Goal: Transaction & Acquisition: Book appointment/travel/reservation

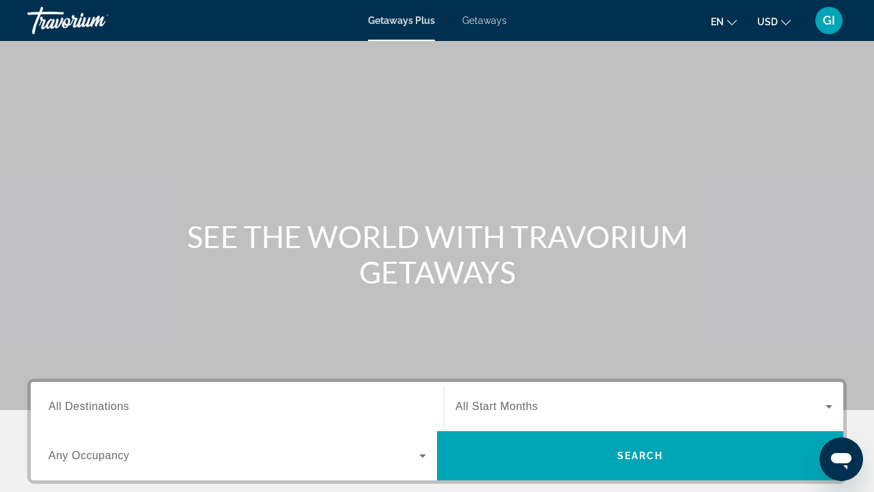
click at [144, 417] on div "Search widget" at bounding box center [237, 406] width 378 height 39
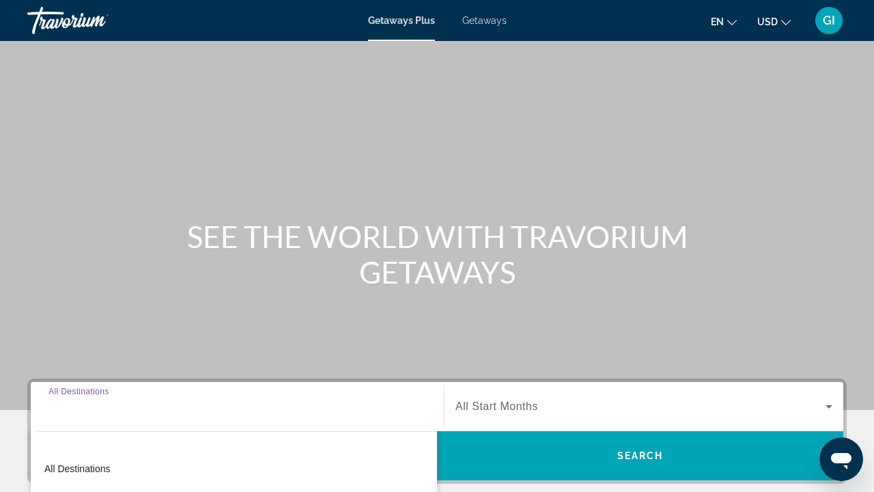
scroll to position [296, 0]
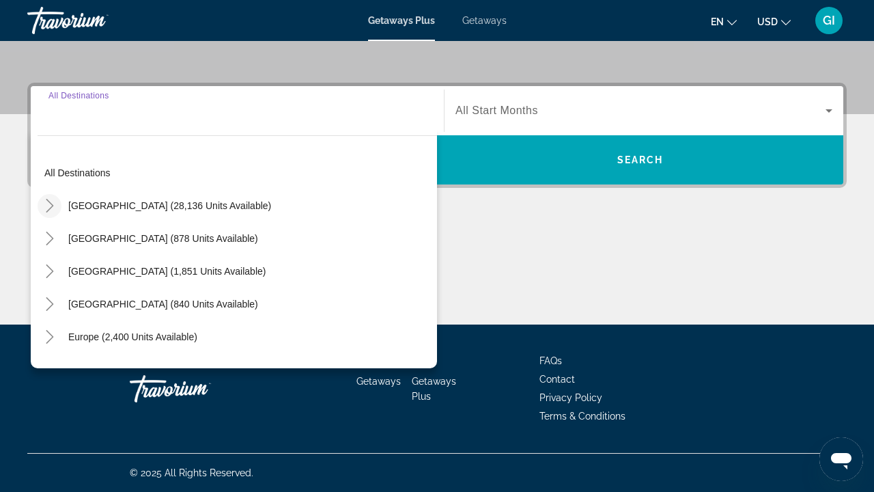
click at [47, 197] on mat-icon "Toggle United States (28,136 units available)" at bounding box center [50, 206] width 24 height 24
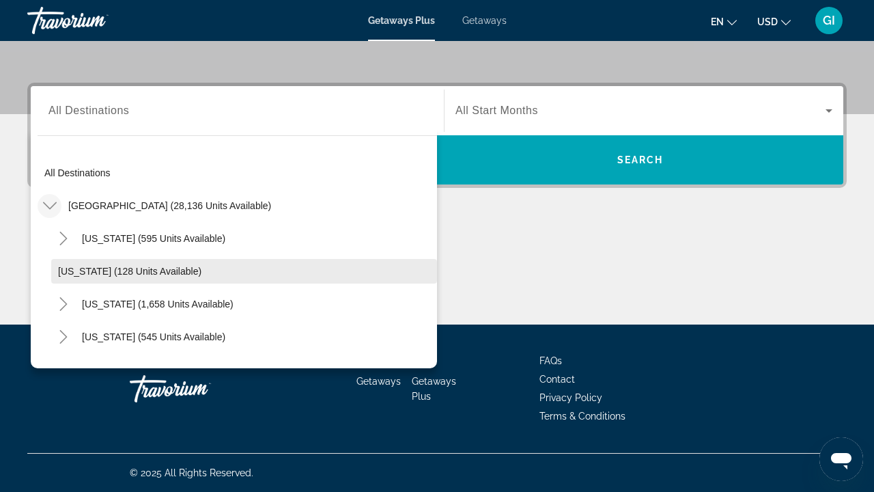
scroll to position [52, 0]
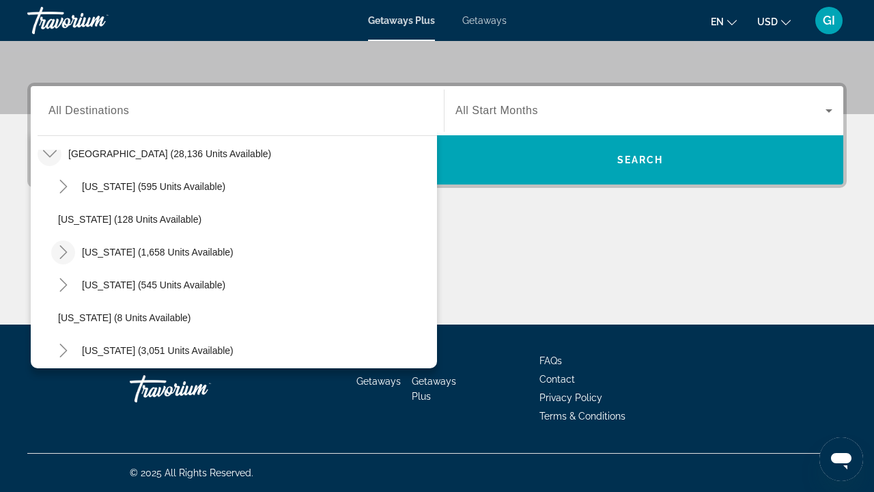
click at [57, 248] on icon "Toggle California (1,658 units available)" at bounding box center [64, 252] width 14 height 14
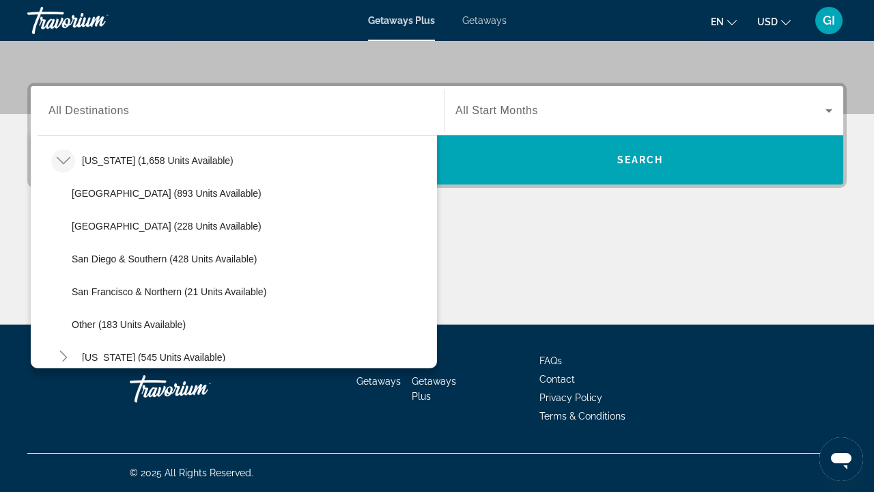
scroll to position [147, 0]
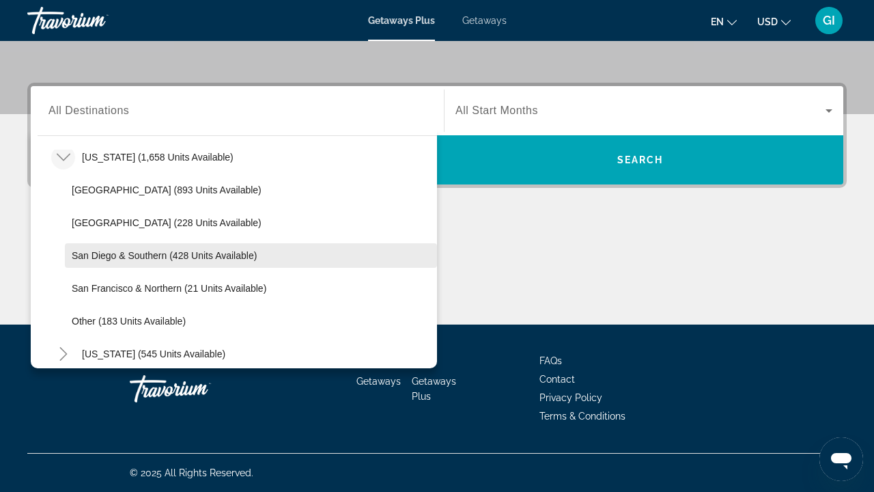
click at [95, 255] on span "San Diego & Southern (428 units available)" at bounding box center [164, 255] width 185 height 11
type input "**********"
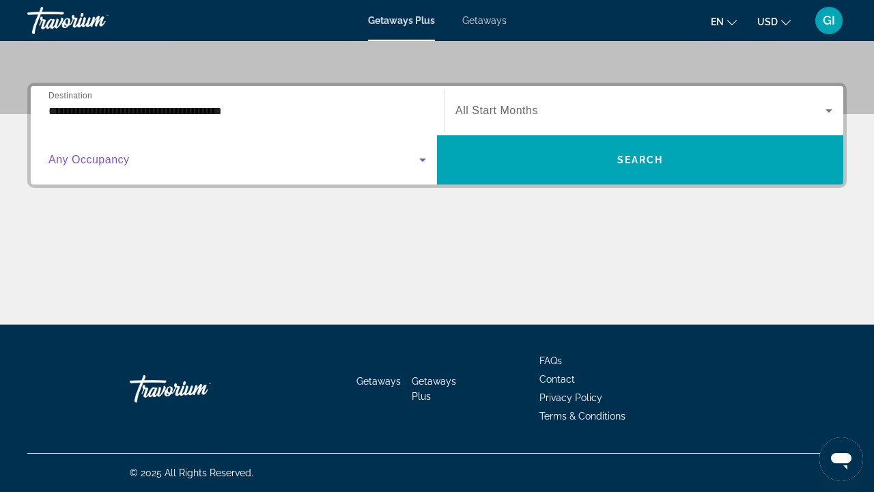
click at [133, 163] on span "Search widget" at bounding box center [233, 160] width 371 height 16
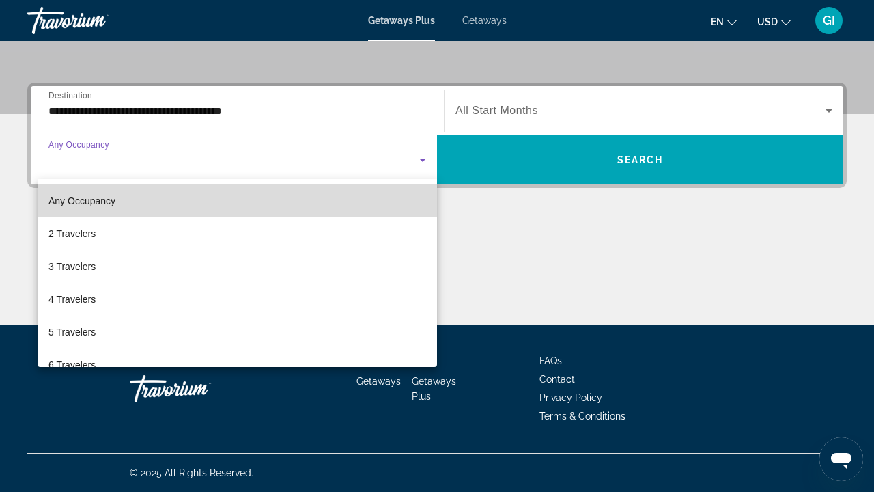
click at [122, 200] on mat-option "Any Occupancy" at bounding box center [237, 200] width 399 height 33
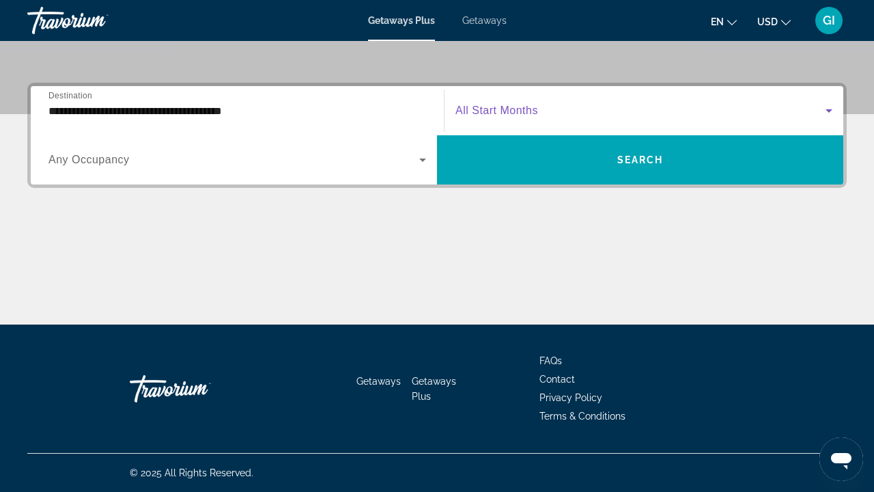
click at [554, 104] on span "Search widget" at bounding box center [640, 110] width 370 height 16
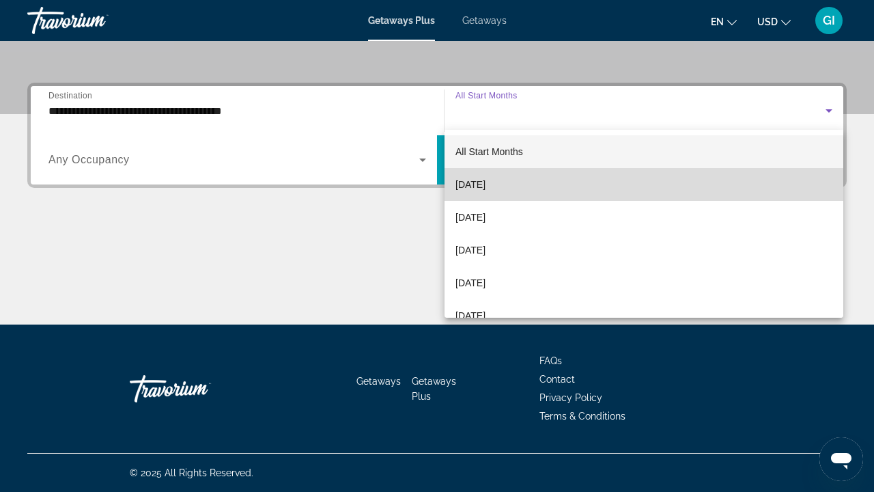
click at [520, 186] on mat-option "[DATE]" at bounding box center [643, 184] width 399 height 33
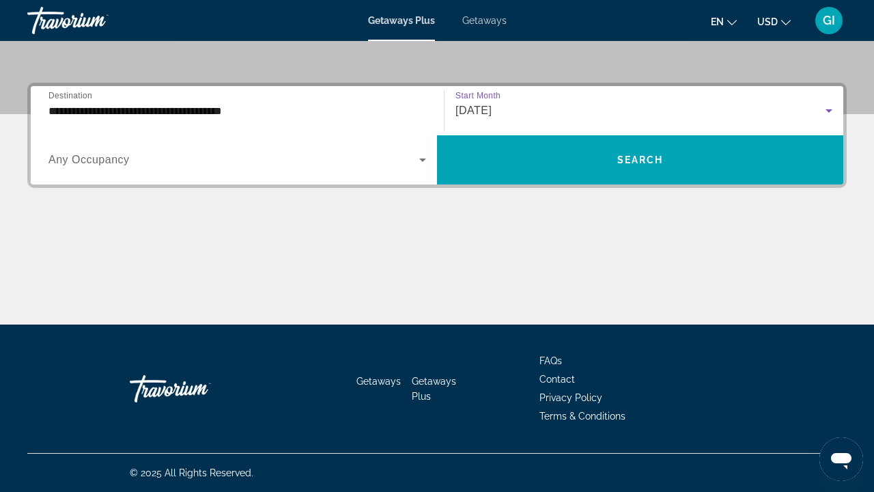
click at [532, 186] on div "**********" at bounding box center [436, 135] width 819 height 105
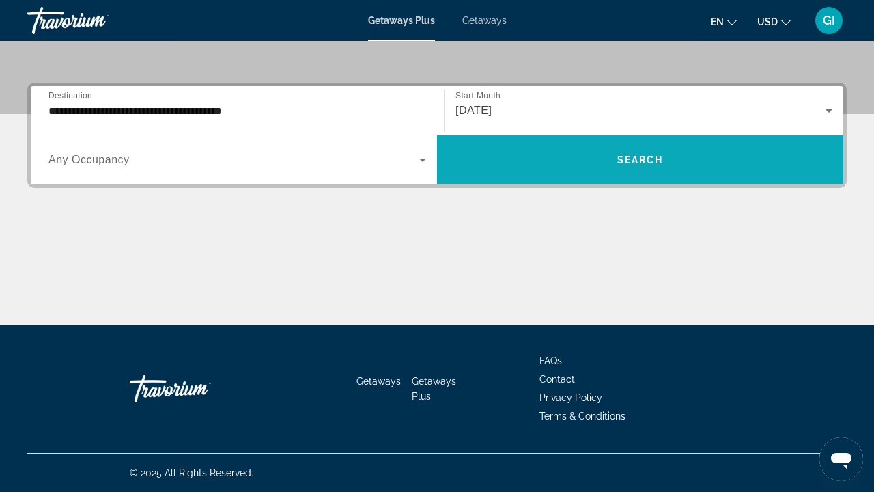
click at [561, 162] on span "Search widget" at bounding box center [640, 159] width 406 height 33
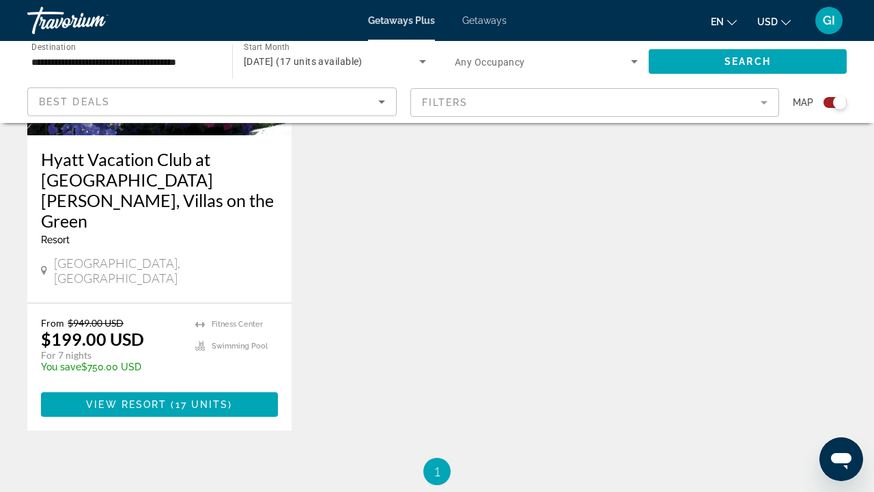
scroll to position [543, 0]
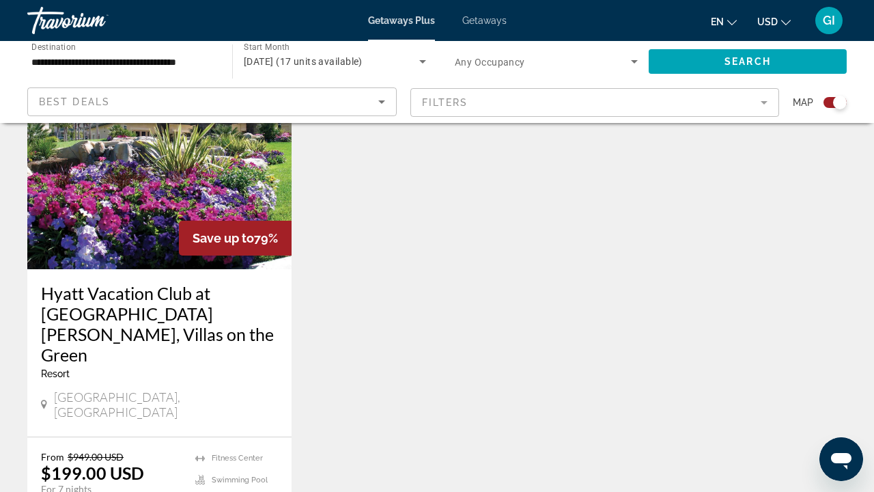
click at [122, 167] on img "Main content" at bounding box center [159, 160] width 264 height 218
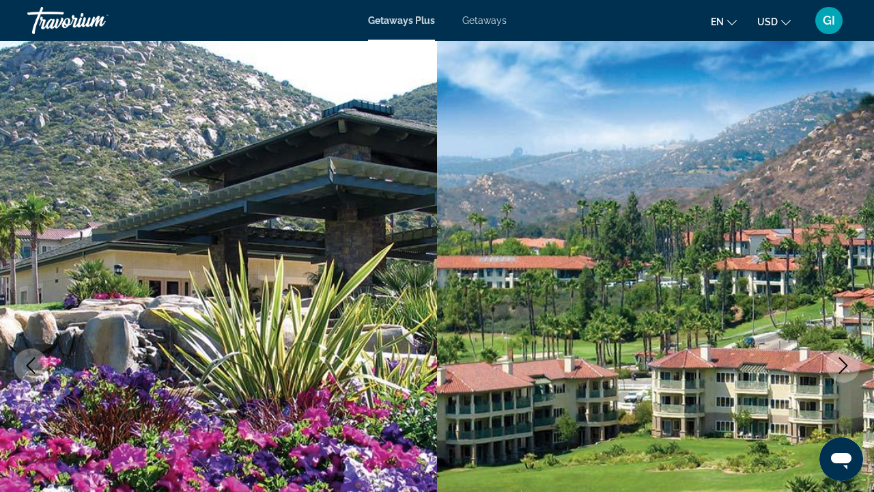
click at [488, 22] on span "Getaways" at bounding box center [484, 20] width 44 height 11
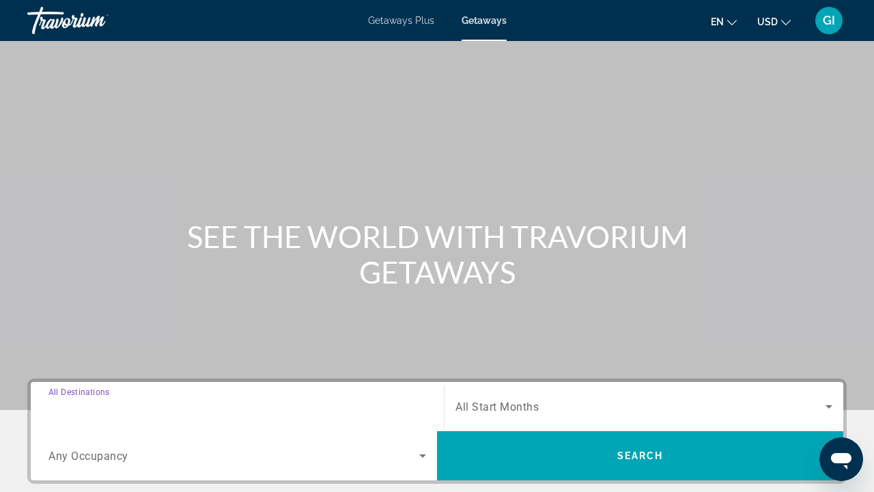
click at [279, 403] on input "Destination All Destinations" at bounding box center [237, 407] width 378 height 16
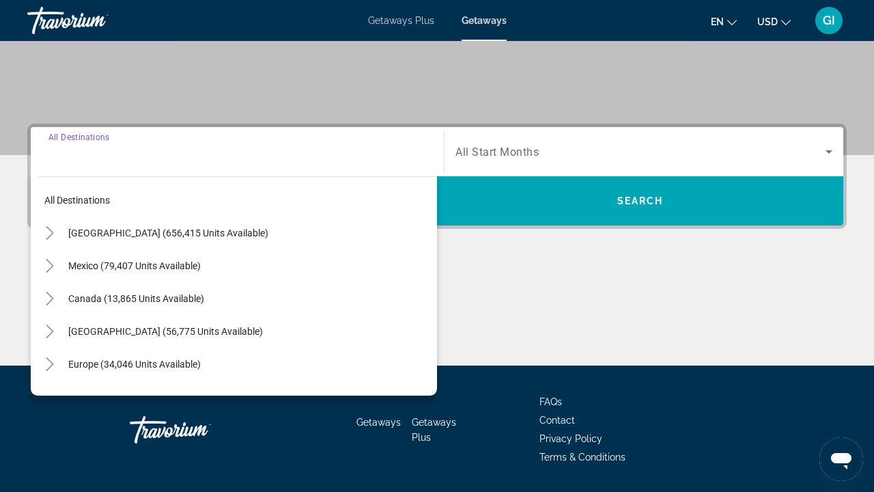
scroll to position [296, 0]
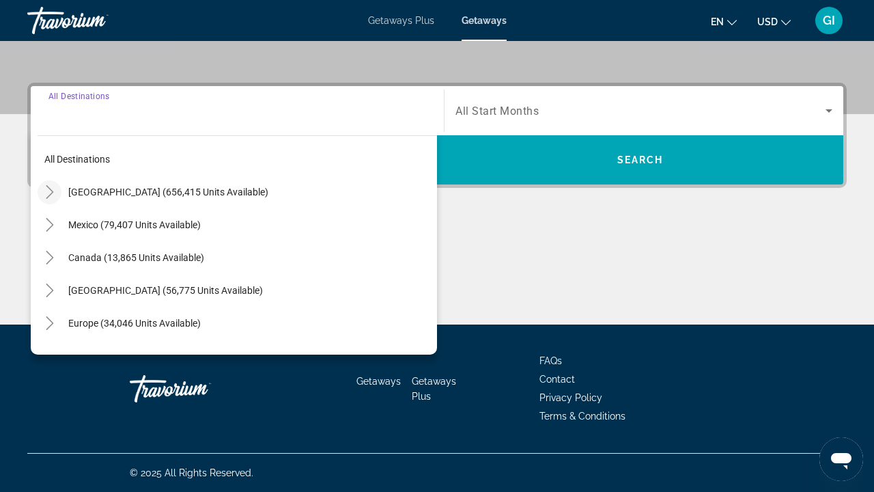
click at [53, 192] on icon "Toggle United States (656,415 units available)" at bounding box center [50, 192] width 8 height 14
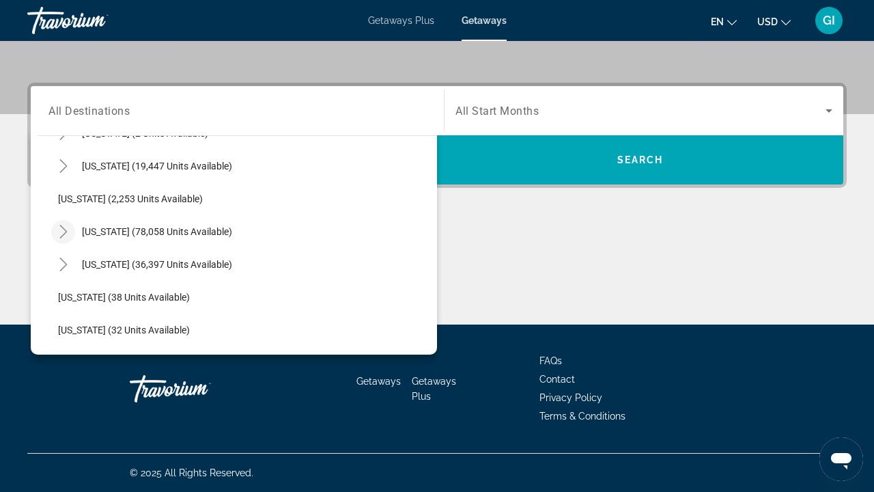
click at [68, 230] on icon "Toggle California (78,058 units available)" at bounding box center [64, 232] width 14 height 14
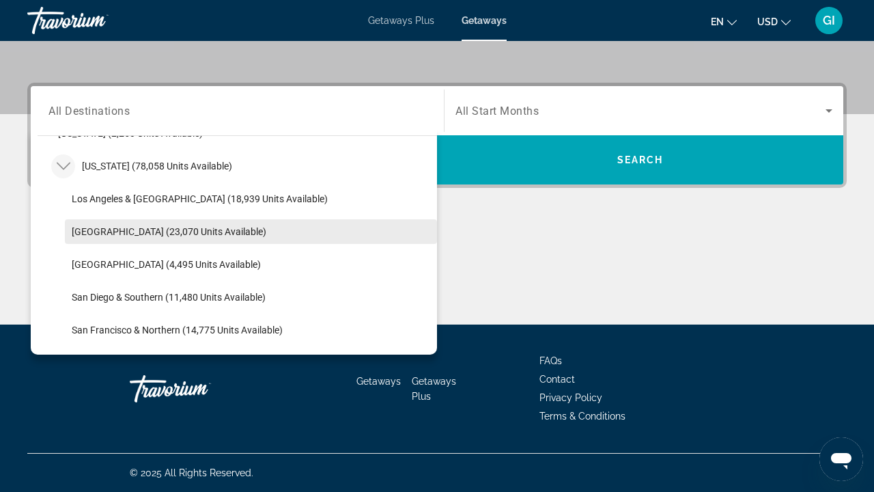
scroll to position [159, 0]
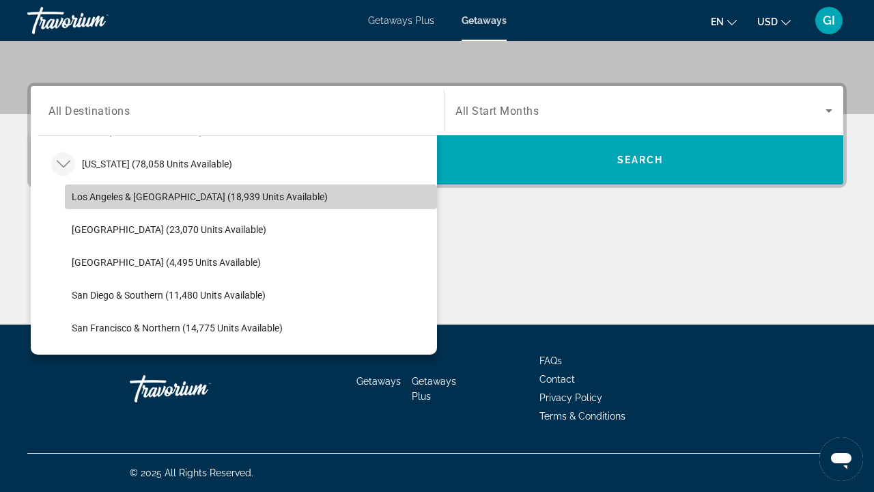
click at [76, 207] on span "Search widget" at bounding box center [251, 196] width 372 height 33
type input "**********"
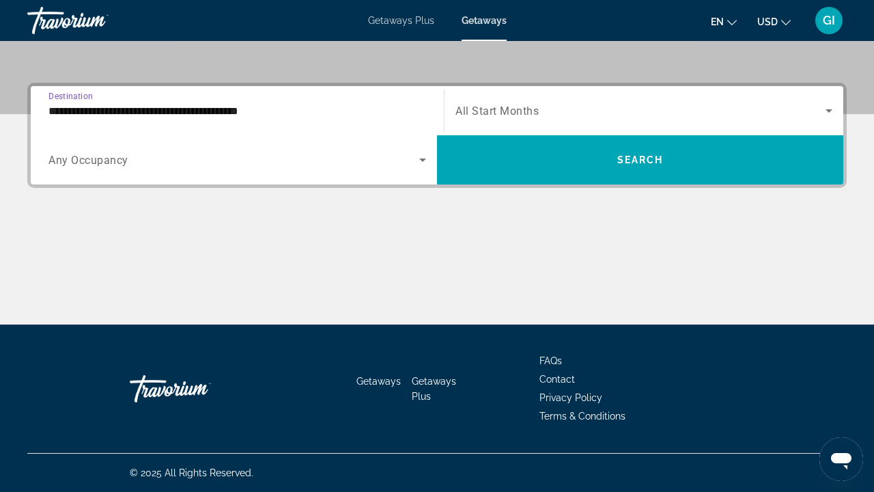
click at [98, 183] on div "Occupancy Any Occupancy" at bounding box center [237, 159] width 399 height 49
click at [105, 169] on div "Search widget" at bounding box center [237, 160] width 378 height 38
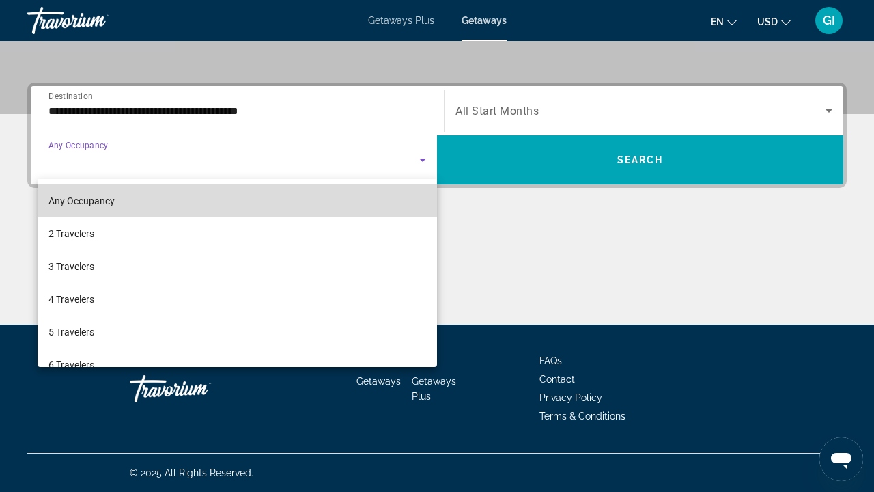
click at [104, 196] on span "Any Occupancy" at bounding box center [81, 200] width 66 height 11
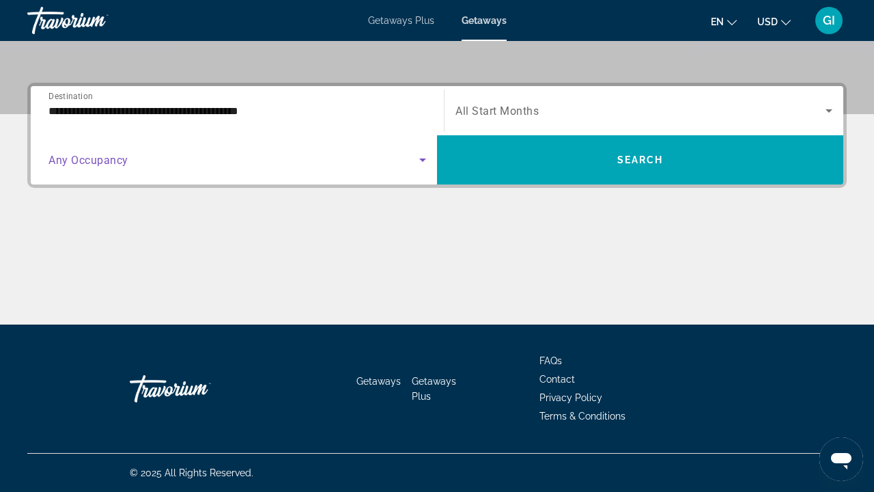
click at [500, 96] on div "Search widget" at bounding box center [643, 110] width 377 height 38
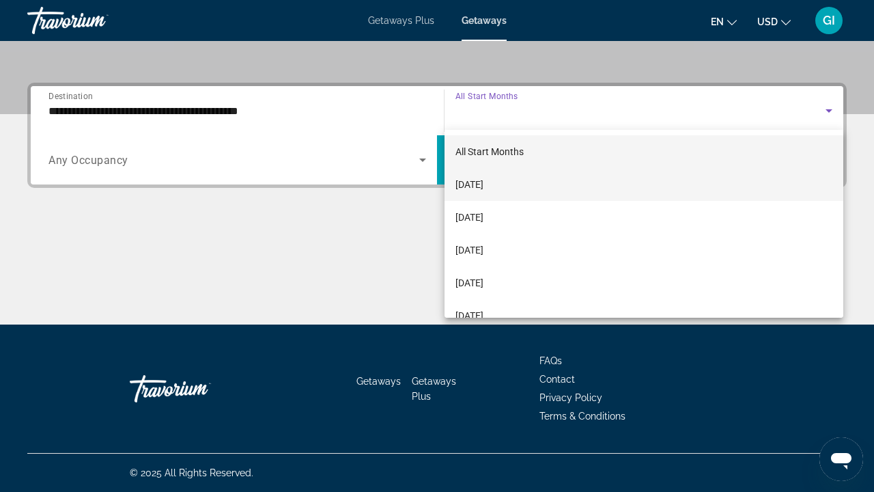
click at [483, 182] on span "[DATE]" at bounding box center [469, 184] width 28 height 16
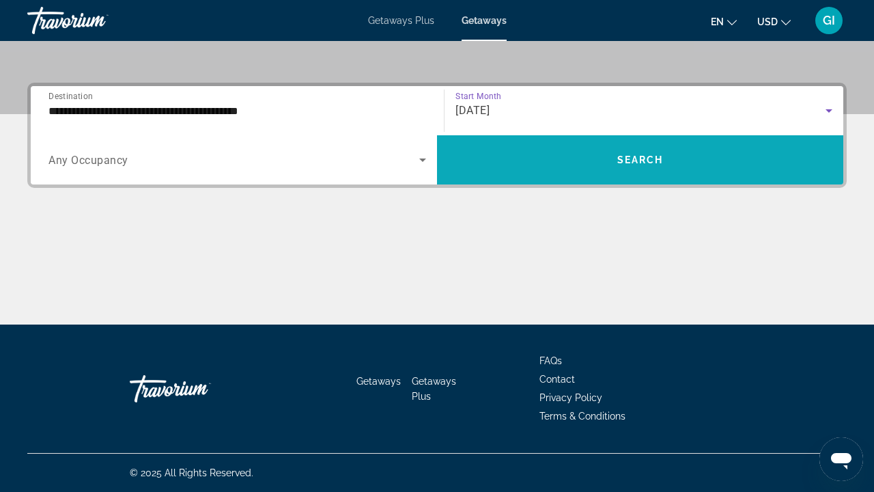
click at [521, 169] on span "Search widget" at bounding box center [640, 159] width 406 height 33
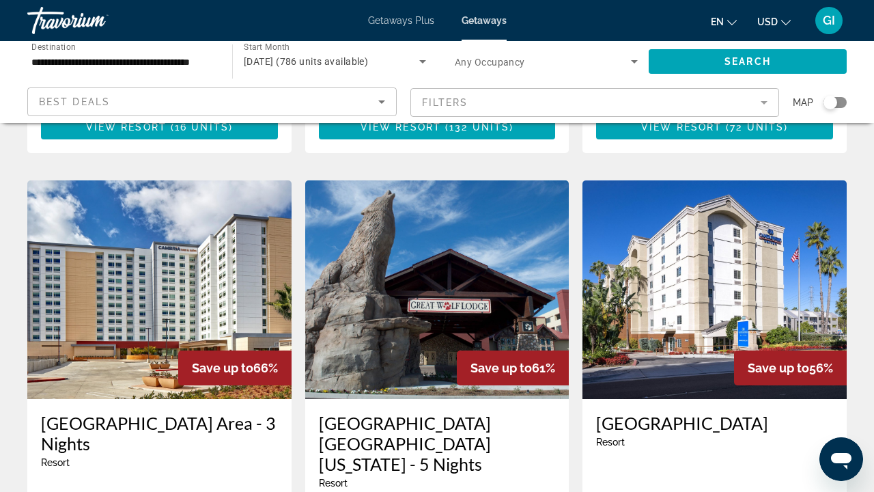
scroll to position [1079, 0]
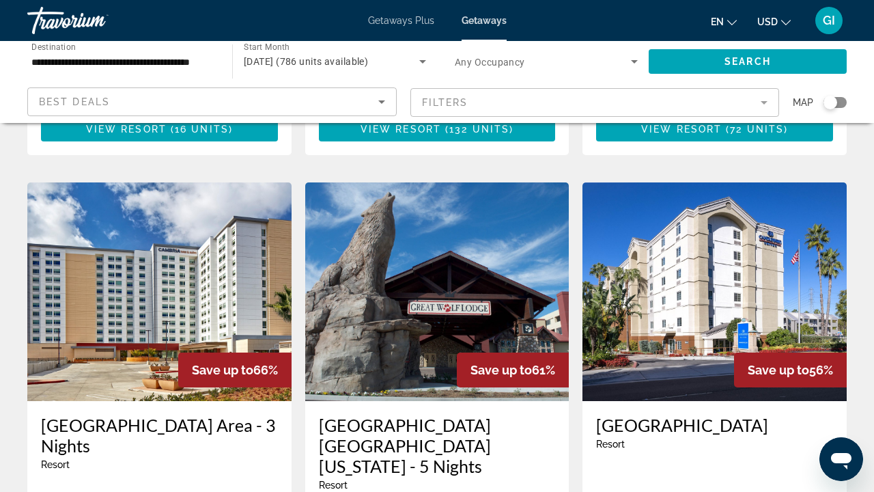
click at [255, 414] on h3 "[GEOGRAPHIC_DATA] Area - 3 Nights" at bounding box center [159, 434] width 237 height 41
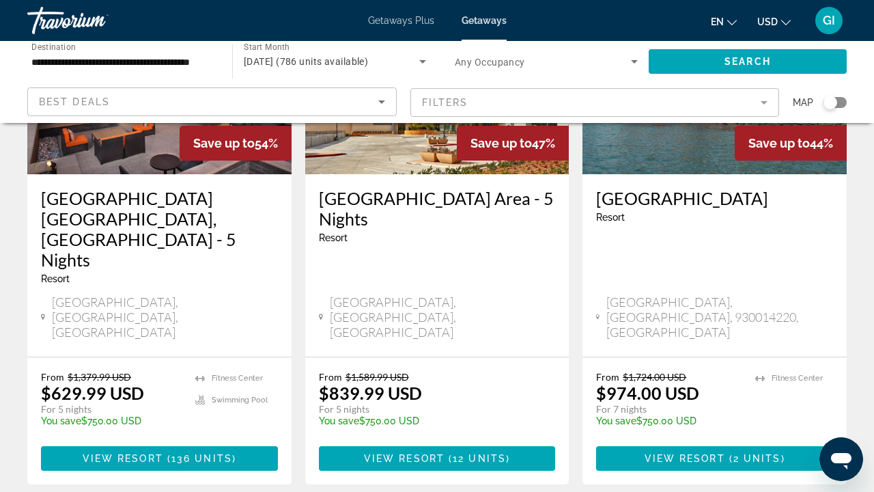
scroll to position [1840, 0]
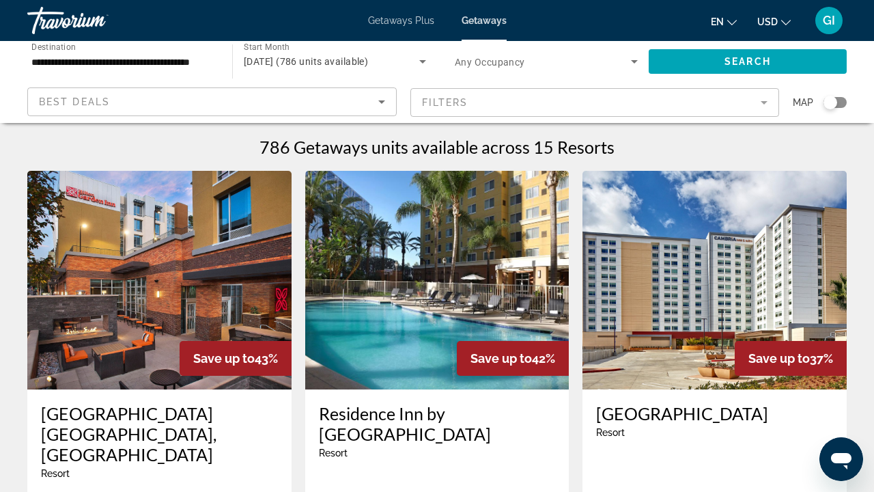
click at [190, 59] on input "**********" at bounding box center [122, 62] width 183 height 16
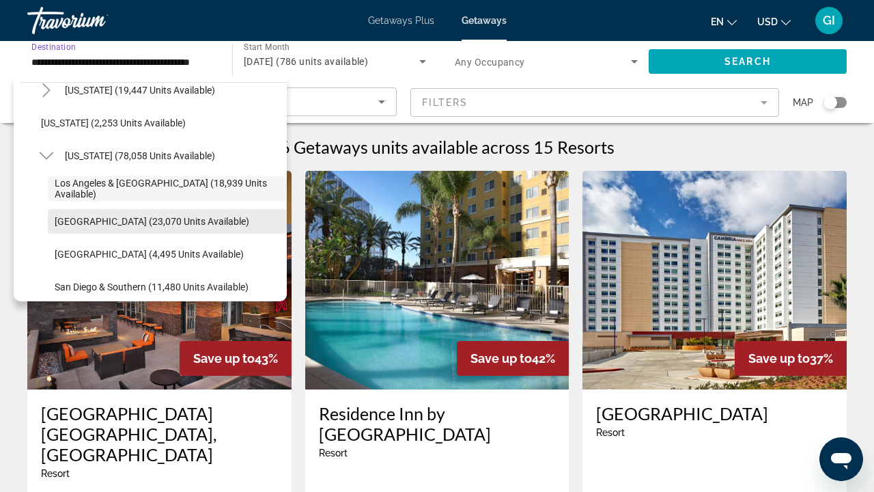
scroll to position [128, 0]
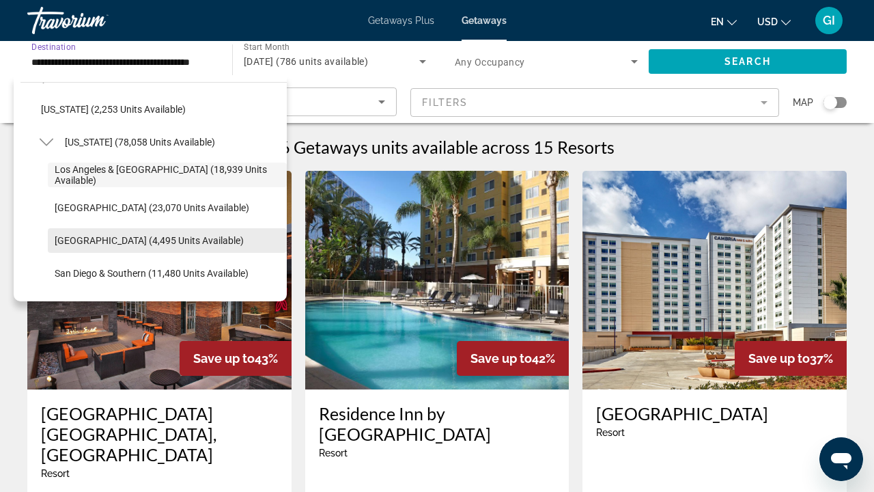
click at [144, 236] on span "[GEOGRAPHIC_DATA] (4,495 units available)" at bounding box center [149, 240] width 189 height 11
type input "**********"
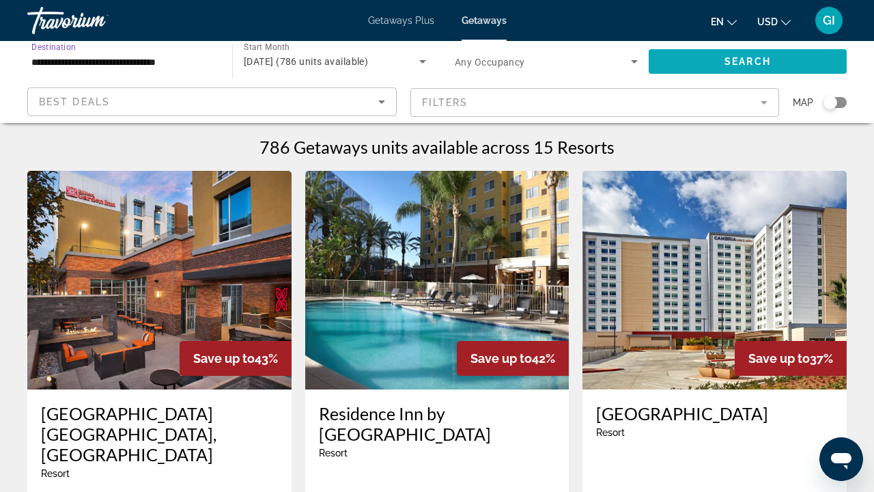
click at [715, 73] on span "Search widget" at bounding box center [748, 61] width 198 height 33
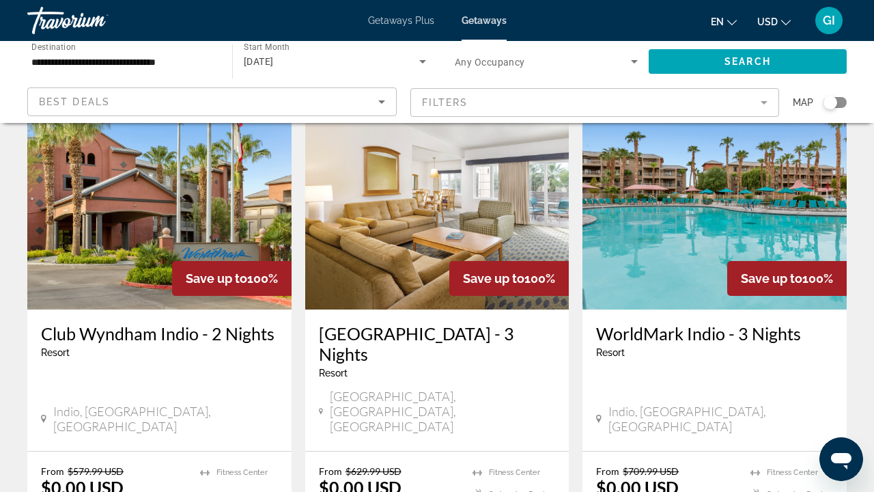
scroll to position [630, 0]
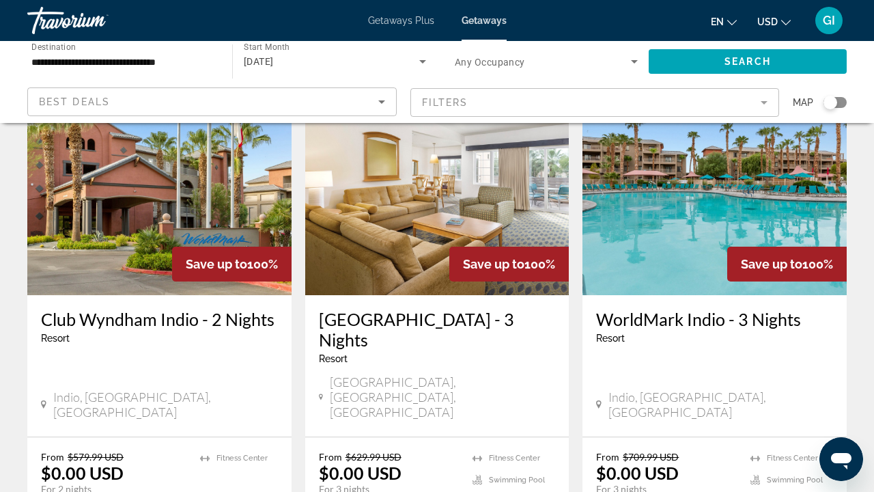
click at [407, 309] on h3 "[GEOGRAPHIC_DATA] - 3 Nights" at bounding box center [437, 329] width 237 height 41
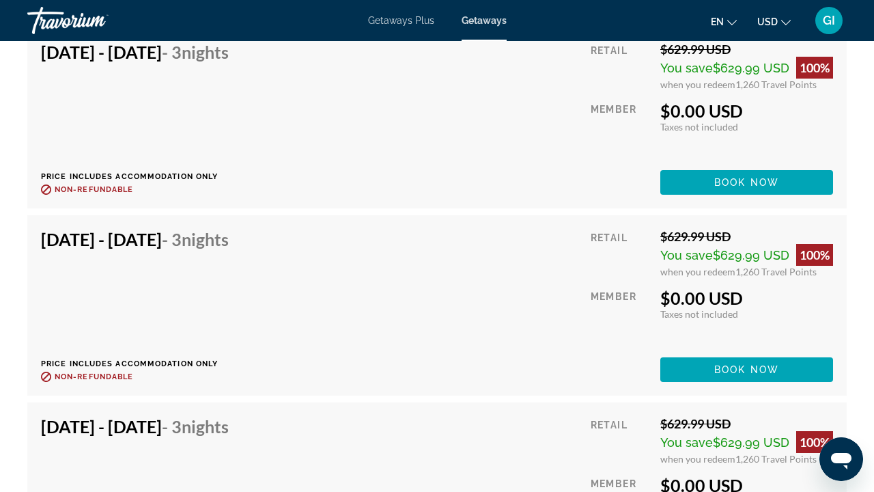
scroll to position [4096, 0]
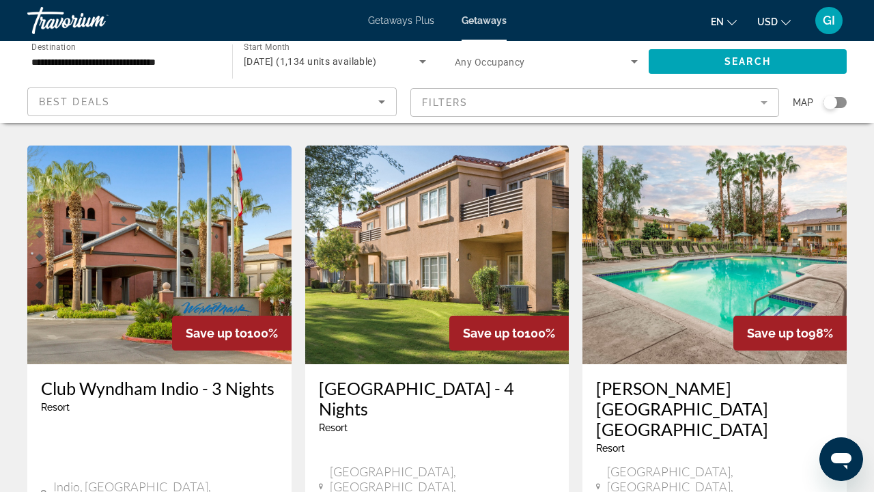
scroll to position [1078, 0]
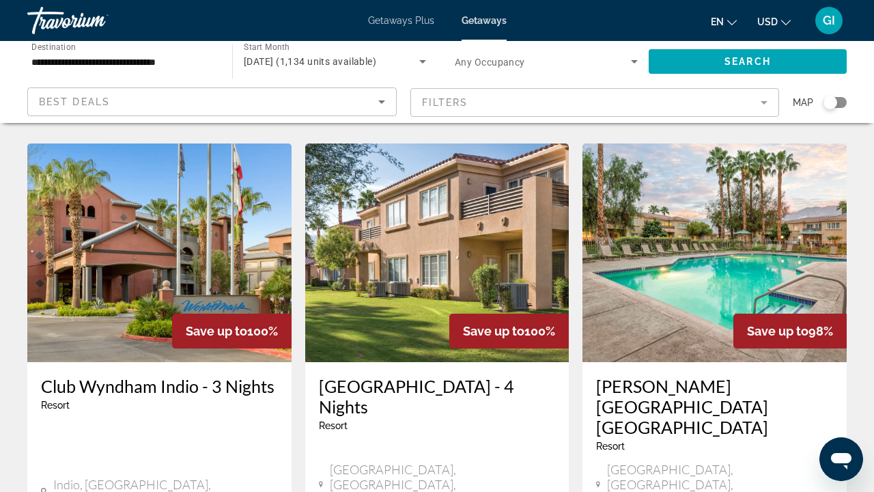
click at [362, 375] on h3 "[GEOGRAPHIC_DATA] - 4 Nights" at bounding box center [437, 395] width 237 height 41
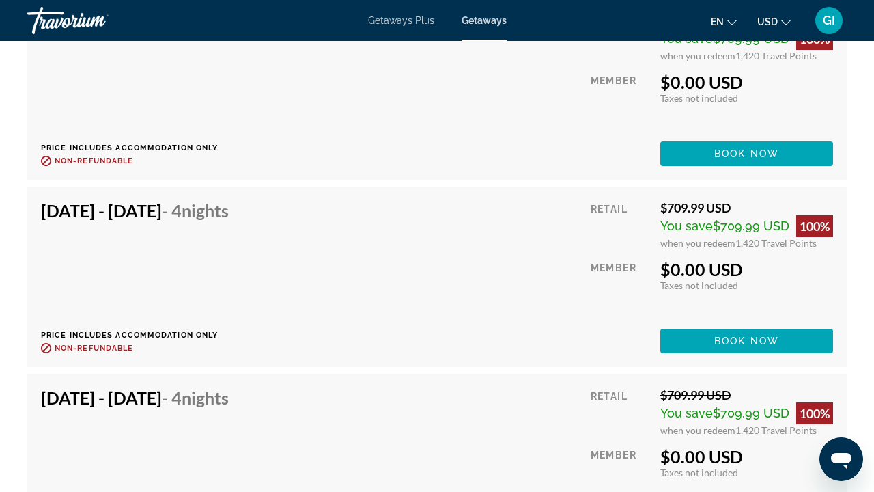
scroll to position [4304, 0]
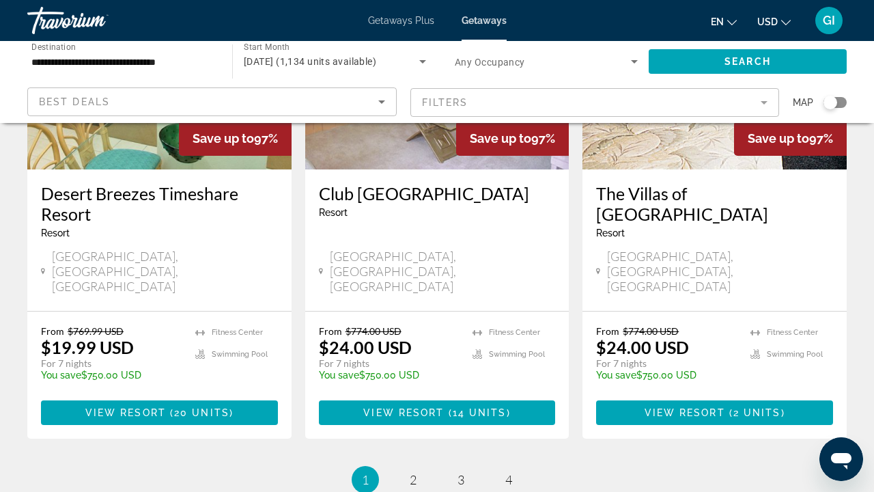
scroll to position [1808, 0]
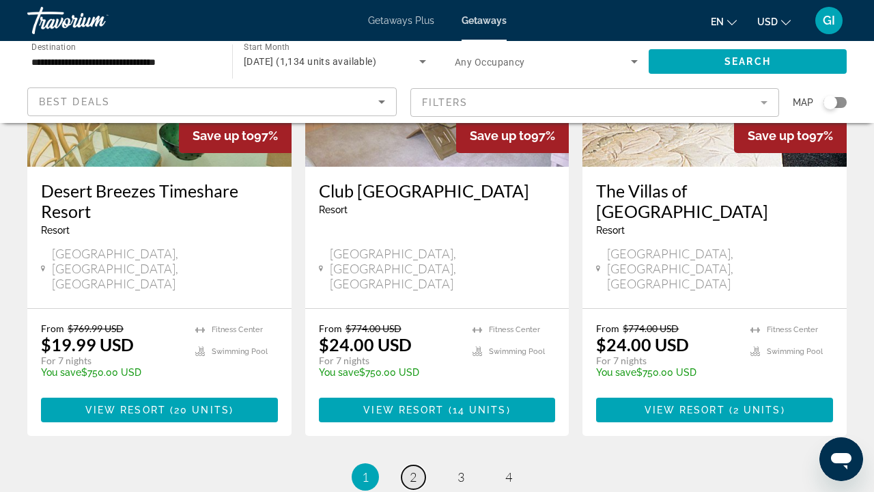
click at [418, 465] on link "page 2" at bounding box center [413, 477] width 24 height 24
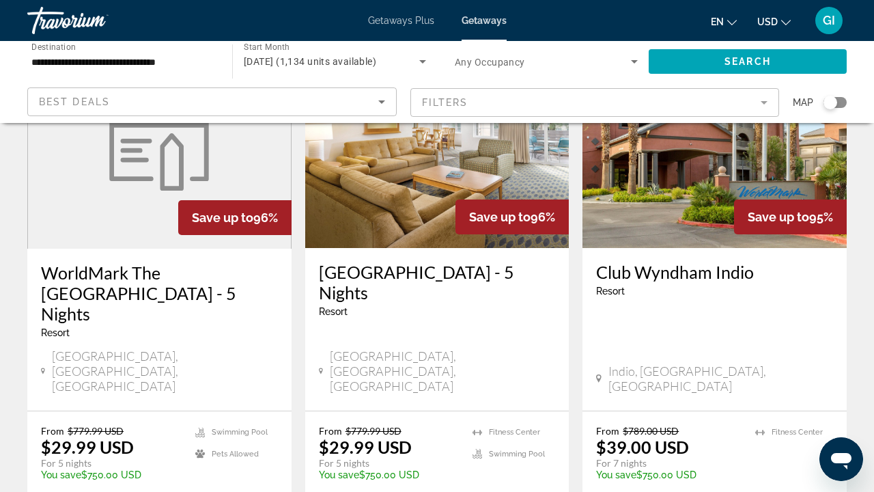
scroll to position [148, 0]
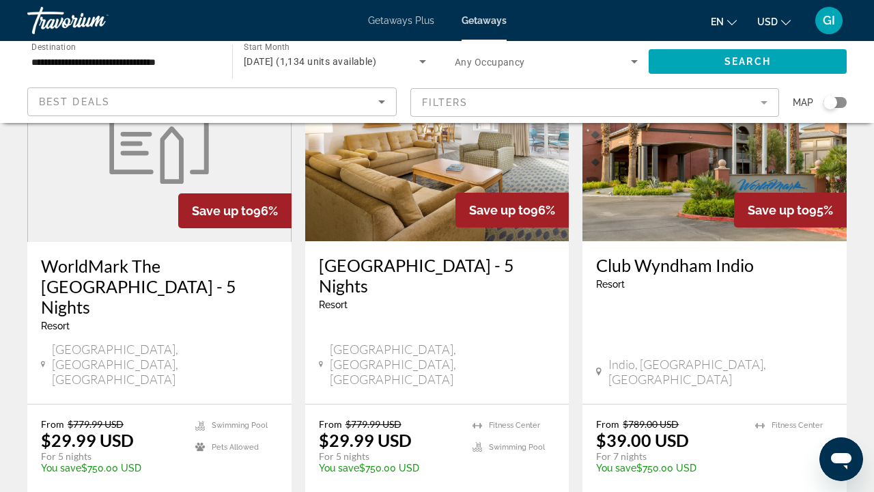
click at [120, 283] on h3 "WorldMark The [GEOGRAPHIC_DATA] - 5 Nights" at bounding box center [159, 285] width 237 height 61
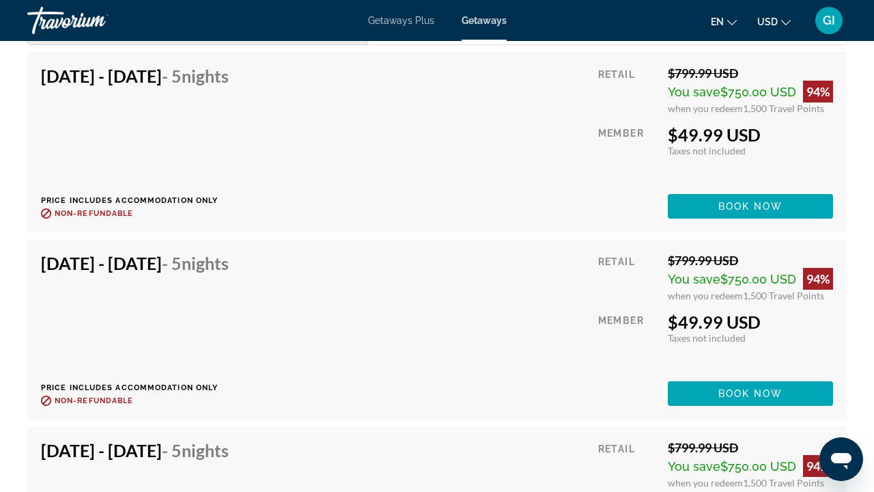
scroll to position [2624, 0]
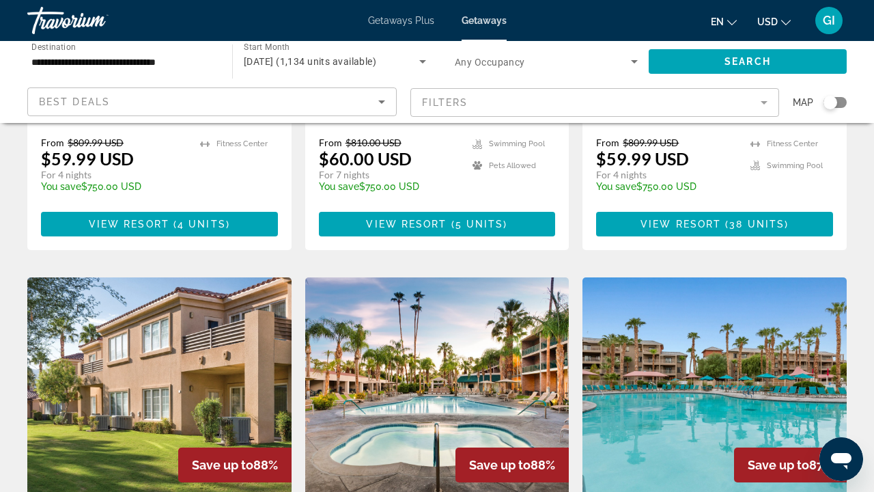
scroll to position [1482, 0]
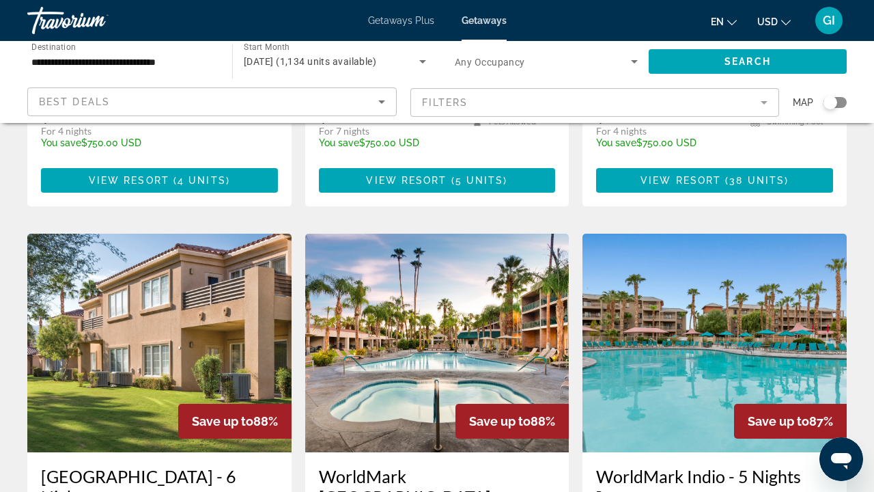
click at [478, 466] on h3 "WorldMark [GEOGRAPHIC_DATA]" at bounding box center [437, 486] width 237 height 41
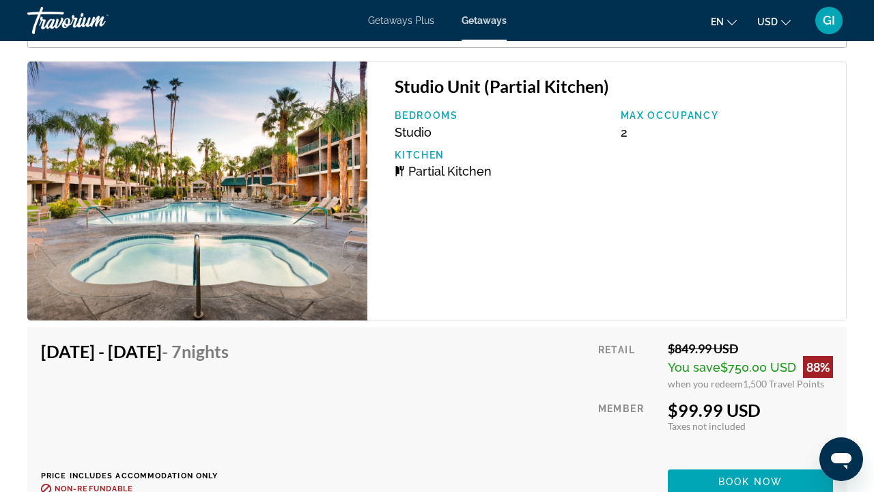
scroll to position [2688, 0]
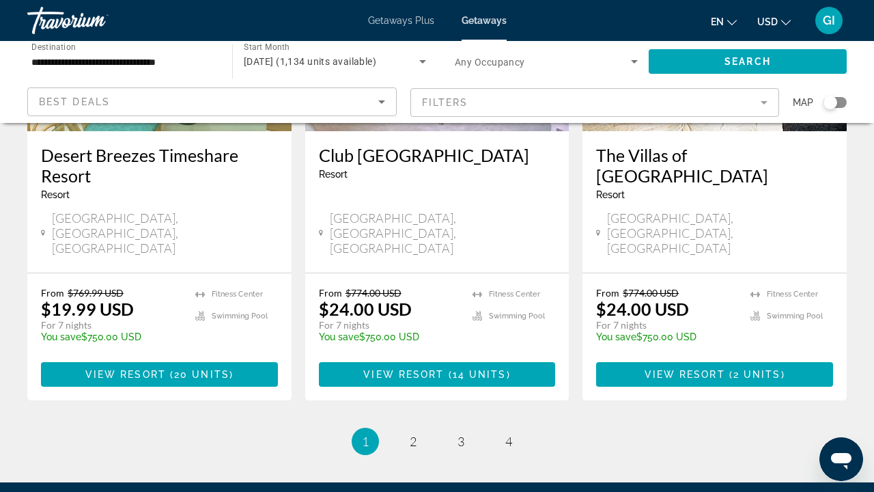
scroll to position [1841, 0]
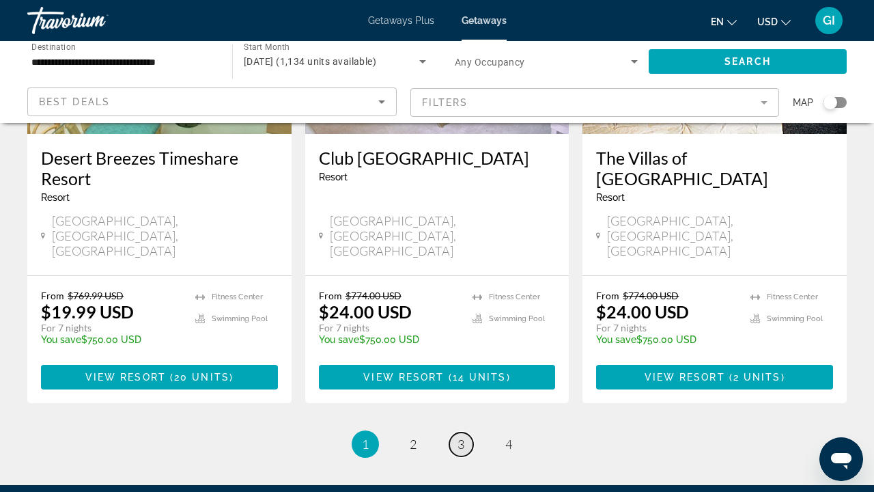
click at [463, 436] on span "3" at bounding box center [460, 443] width 7 height 15
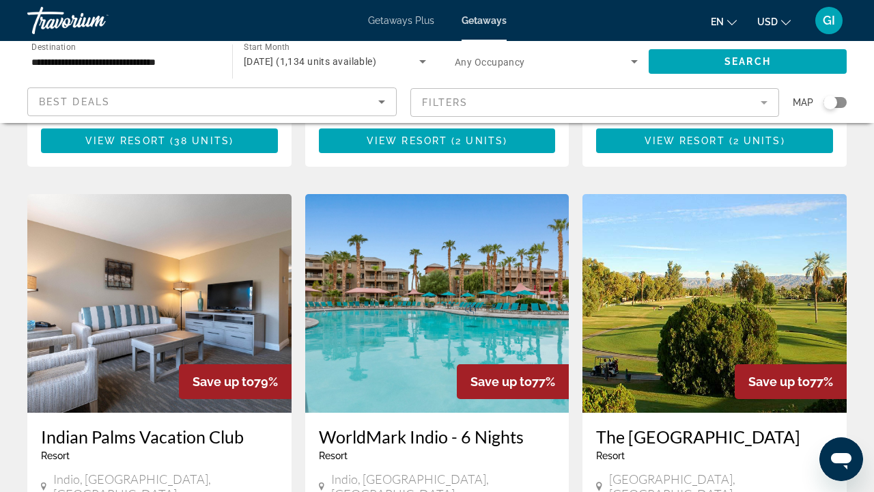
scroll to position [532, 0]
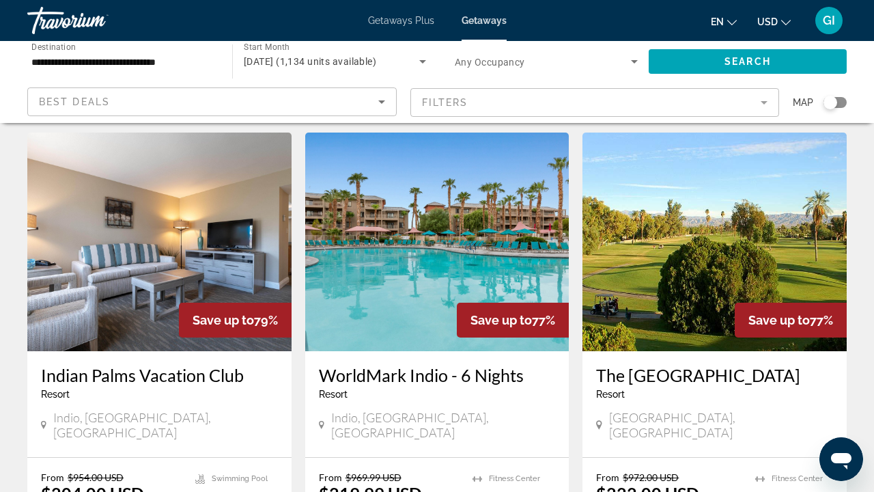
click at [669, 365] on div "The [GEOGRAPHIC_DATA] - This is an adults only resort" at bounding box center [714, 387] width 237 height 45
click at [671, 365] on h3 "The [GEOGRAPHIC_DATA]" at bounding box center [714, 375] width 237 height 20
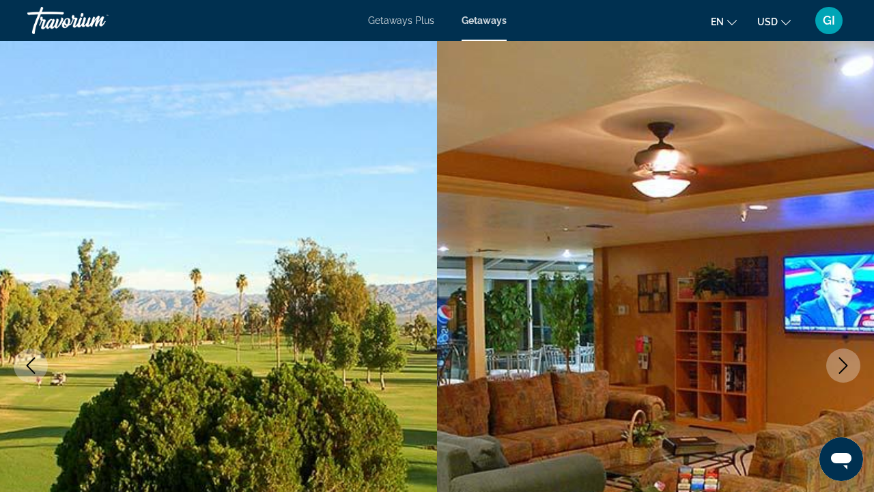
click at [834, 358] on button "Next image" at bounding box center [843, 365] width 34 height 34
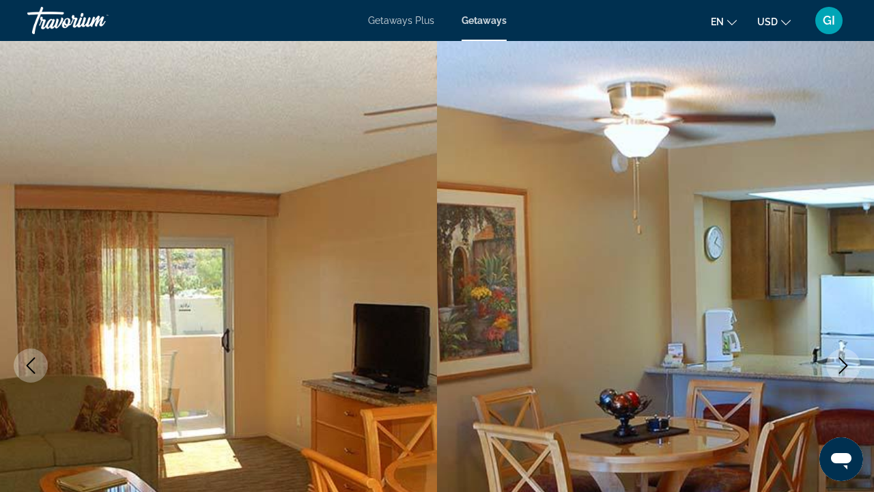
click at [834, 358] on button "Next image" at bounding box center [843, 365] width 34 height 34
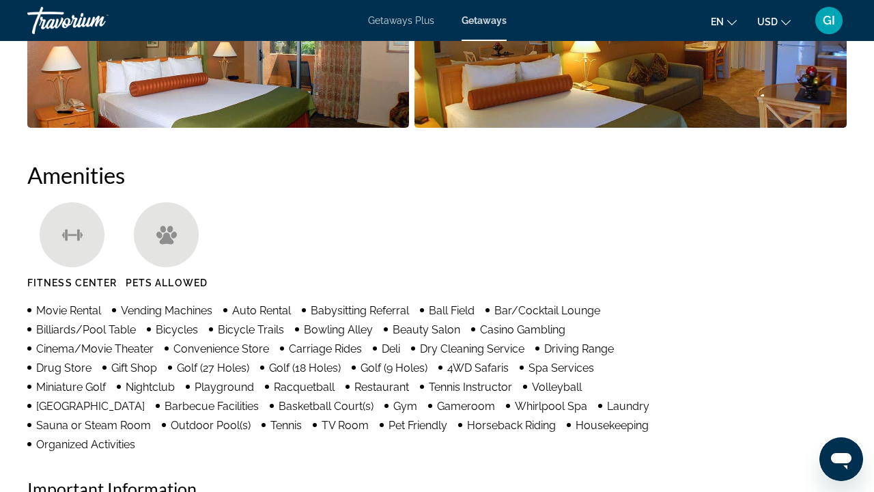
scroll to position [1212, 0]
